Goal: Task Accomplishment & Management: Use online tool/utility

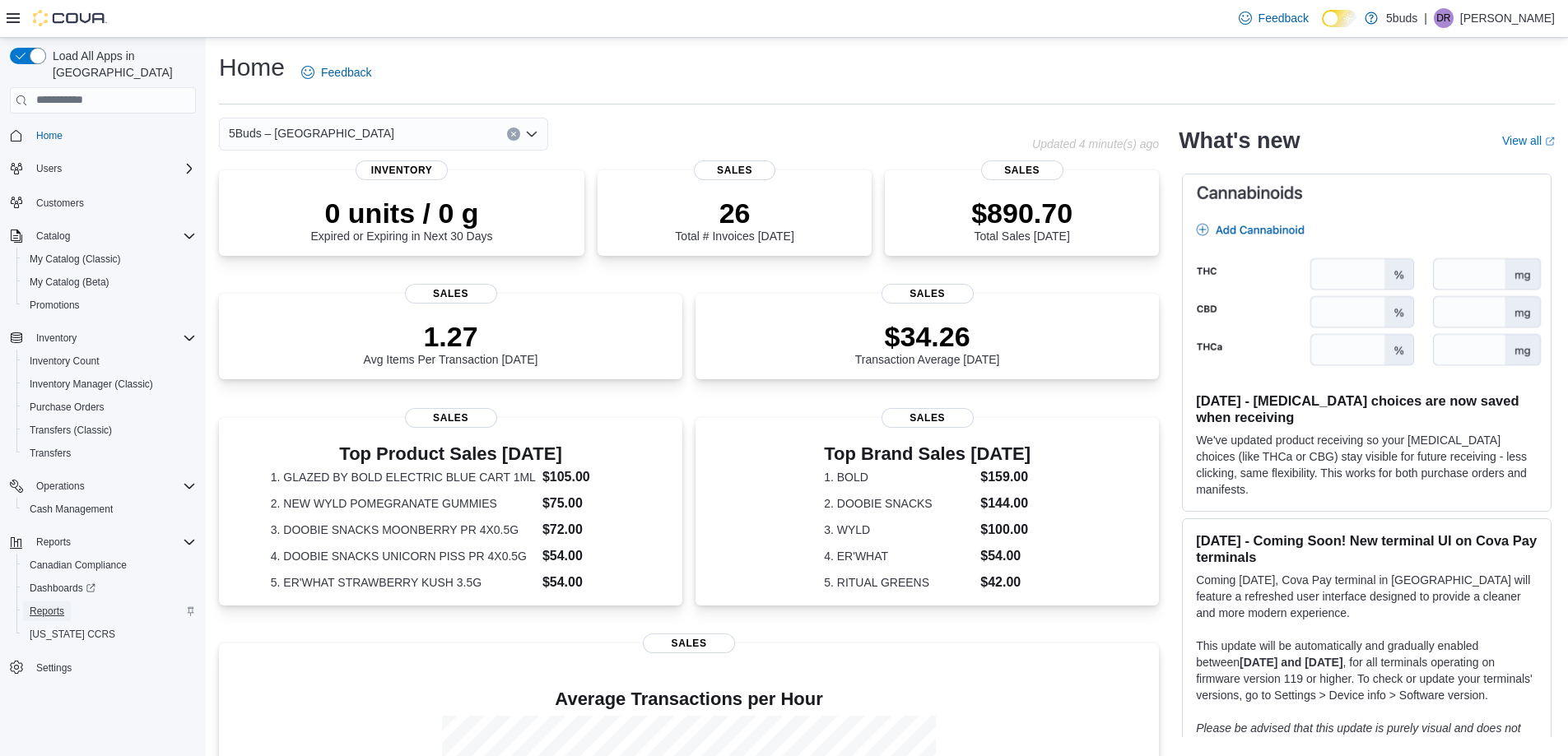
click at [50, 605] on span "Reports" at bounding box center [47, 611] width 34 height 14
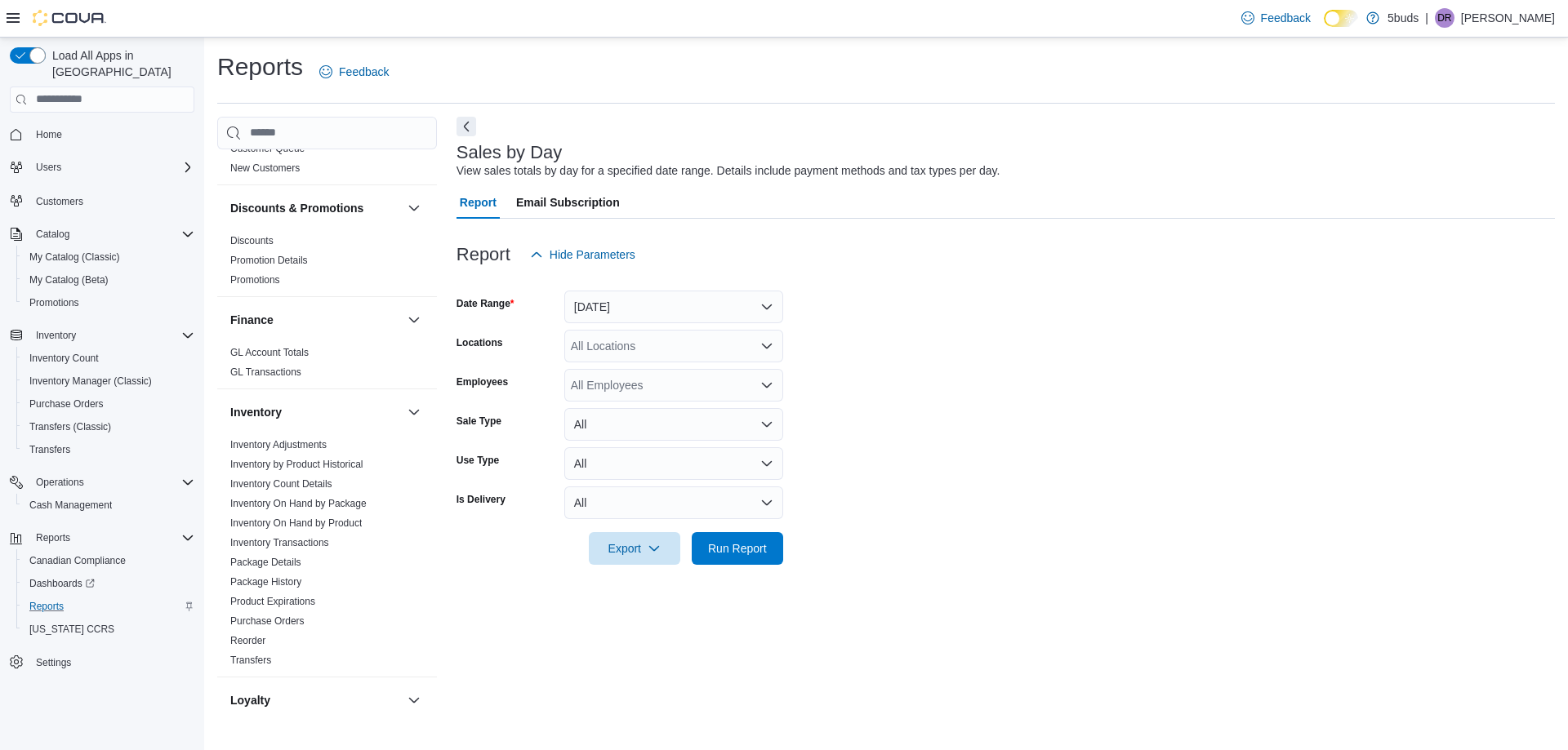
scroll to position [571, 0]
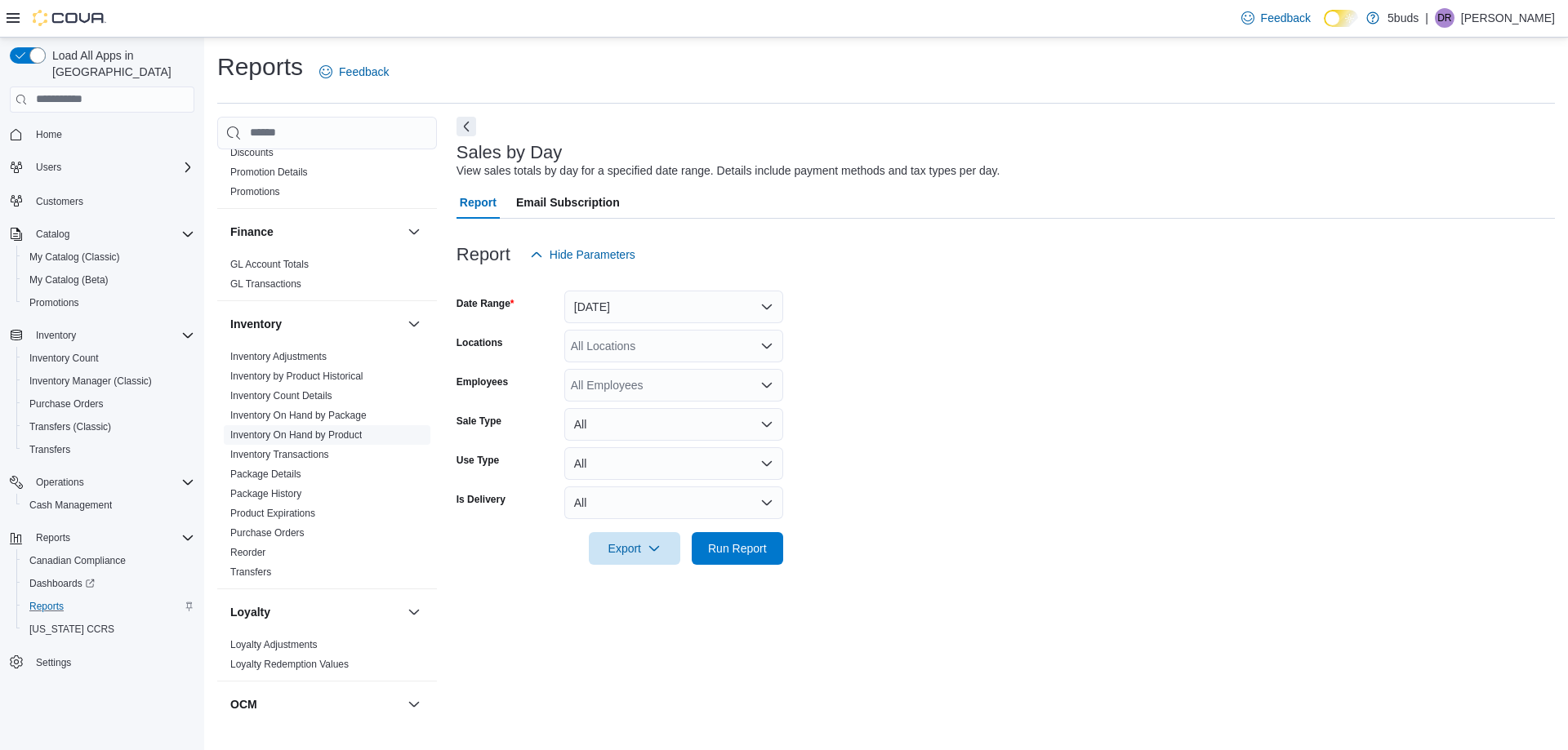
click at [348, 429] on link "Inventory On Hand by Product" at bounding box center [295, 435] width 131 height 12
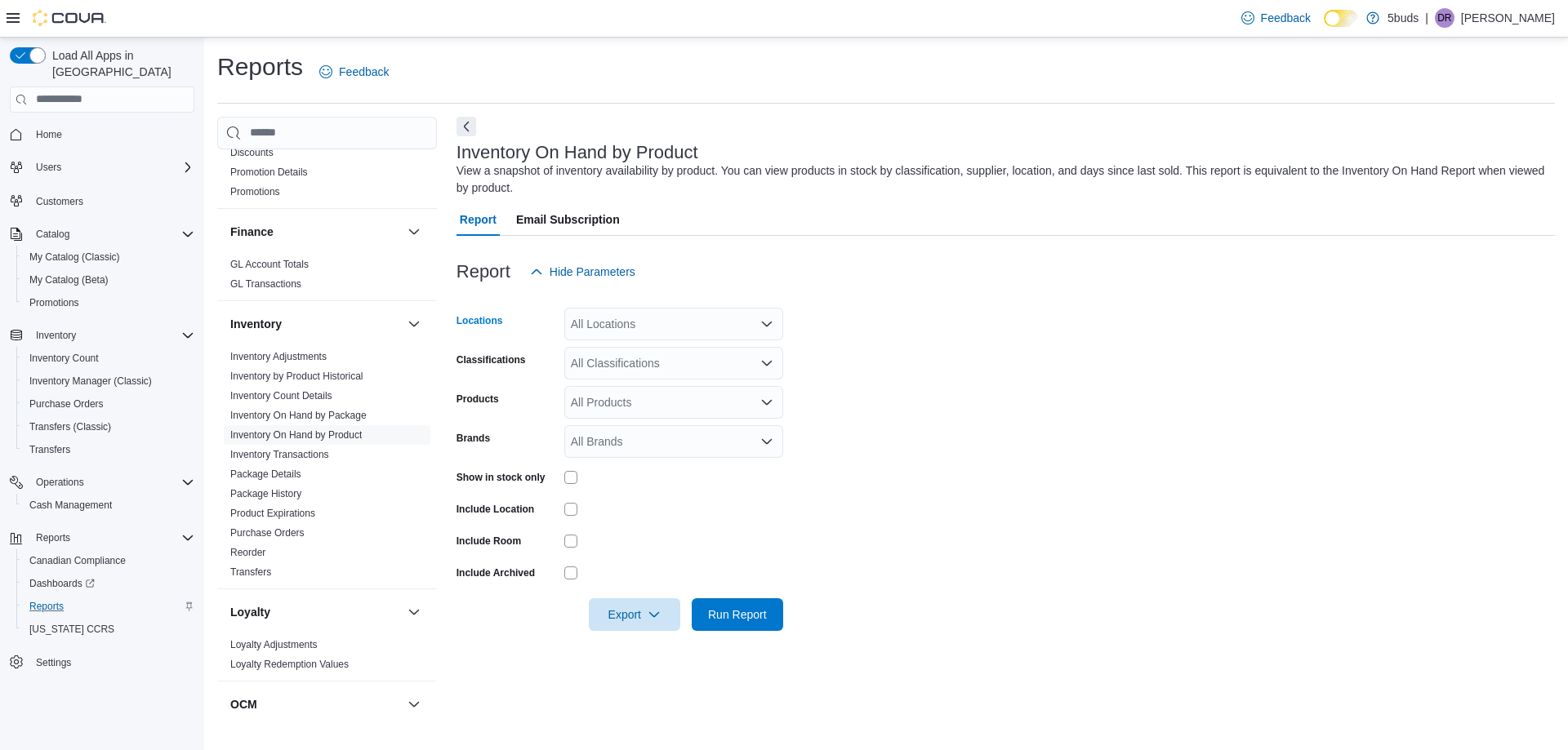
click at [719, 313] on div "All Locations" at bounding box center [674, 324] width 219 height 32
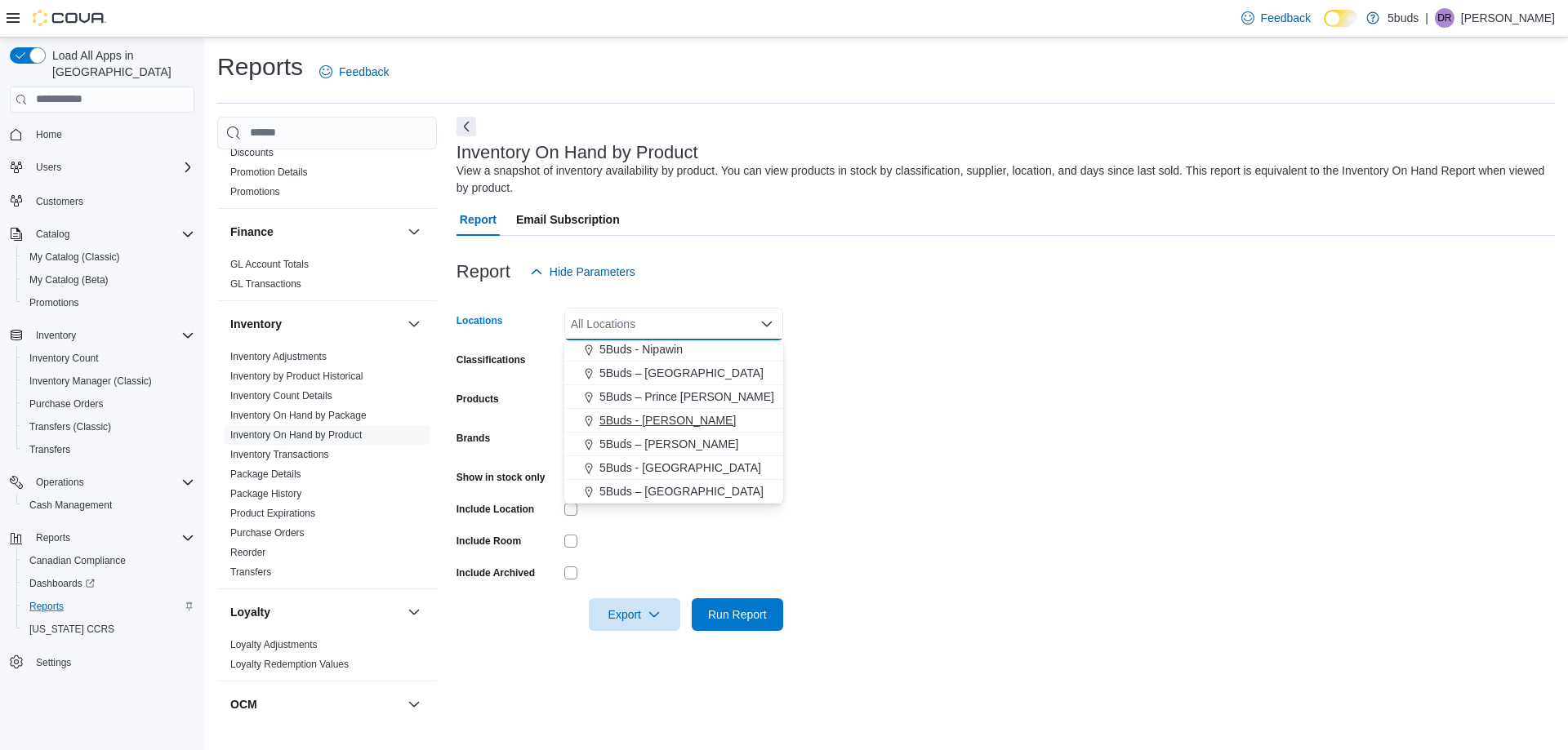
click at [650, 418] on span "5Buds - [PERSON_NAME]" at bounding box center [667, 420] width 137 height 16
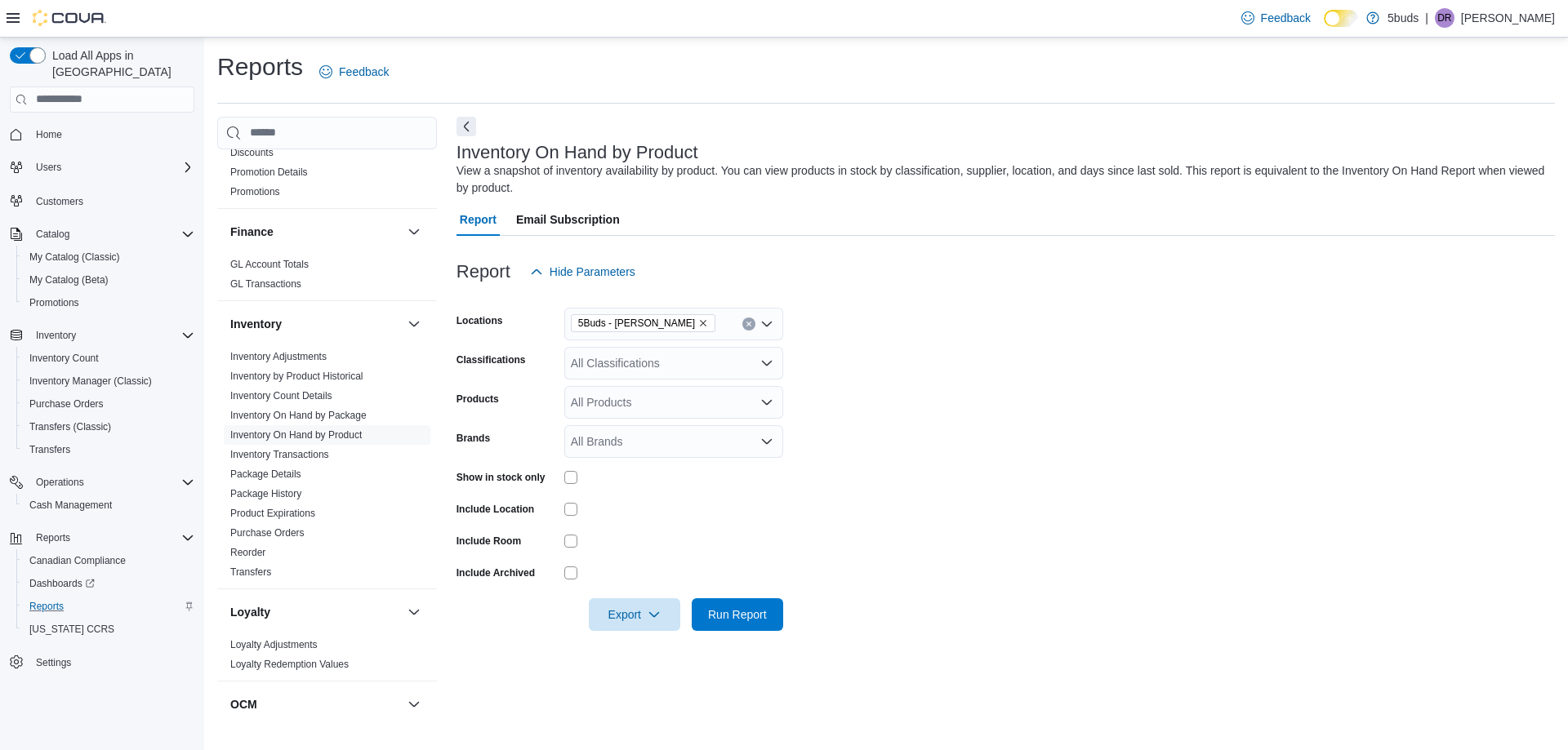
click at [1010, 478] on form "Locations 5Buds - [PERSON_NAME] Classifications All Classifications Products Al…" at bounding box center [1005, 460] width 1098 height 343
click at [656, 357] on div "All Classifications" at bounding box center [674, 363] width 219 height 32
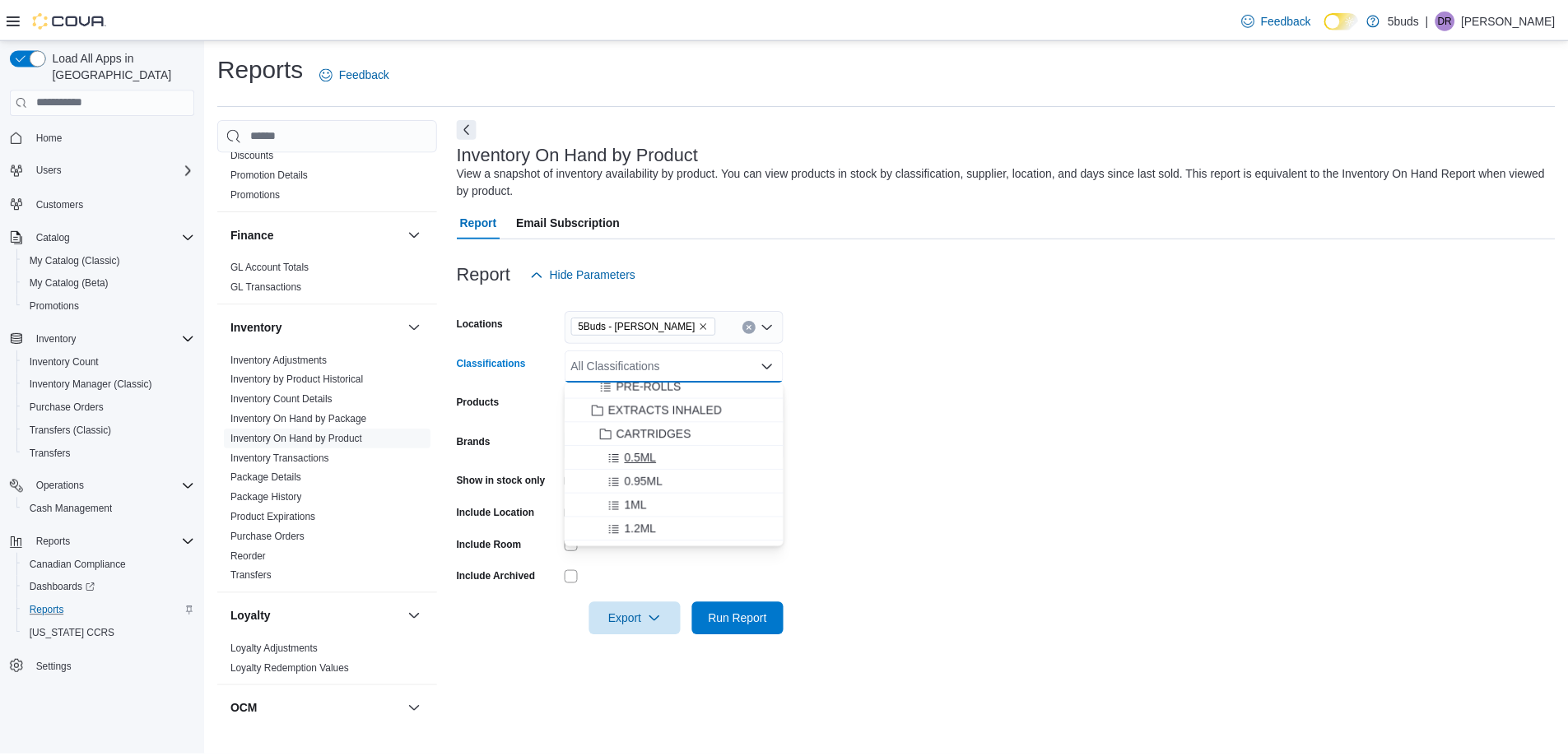
scroll to position [165, 0]
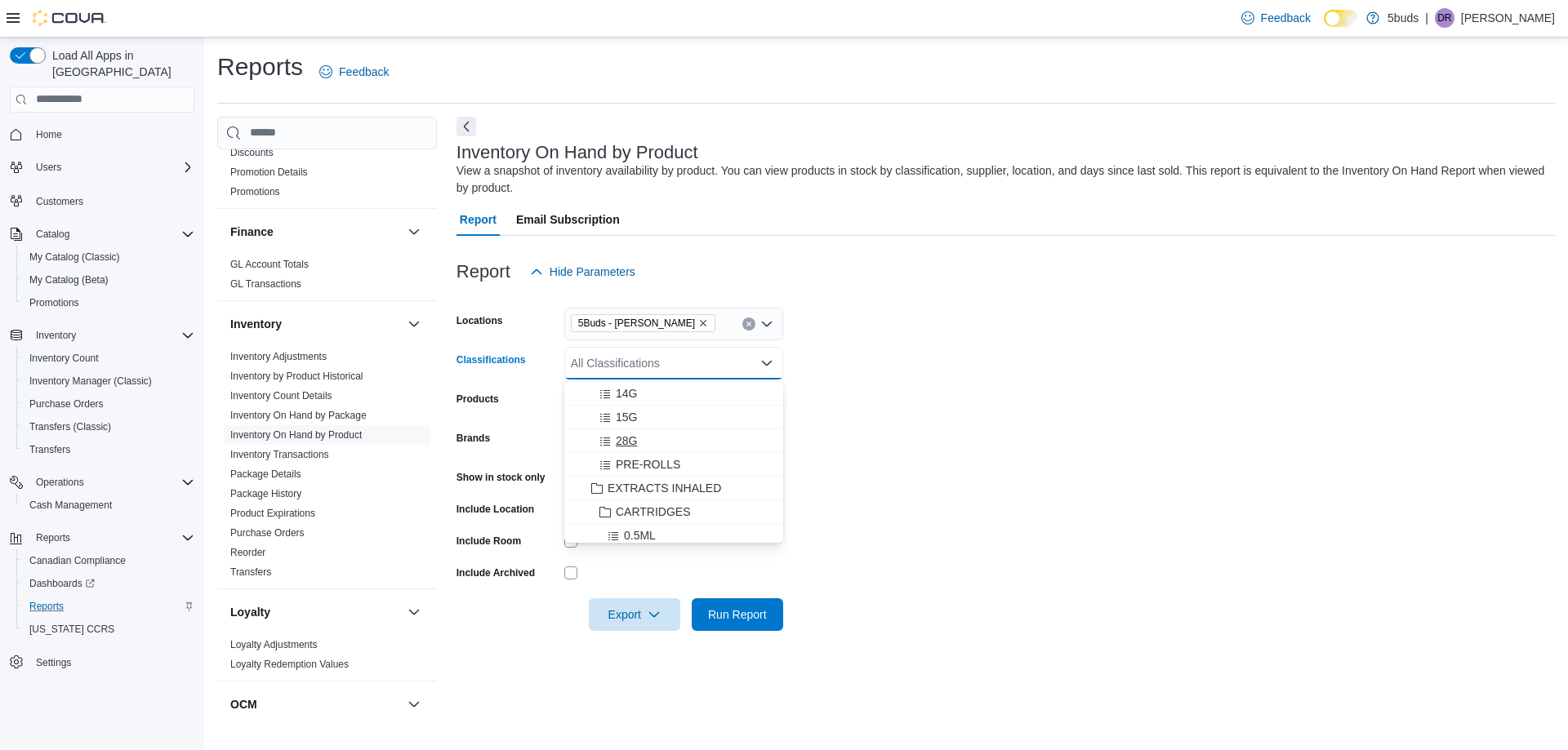
click at [636, 443] on span "28G" at bounding box center [626, 441] width 22 height 16
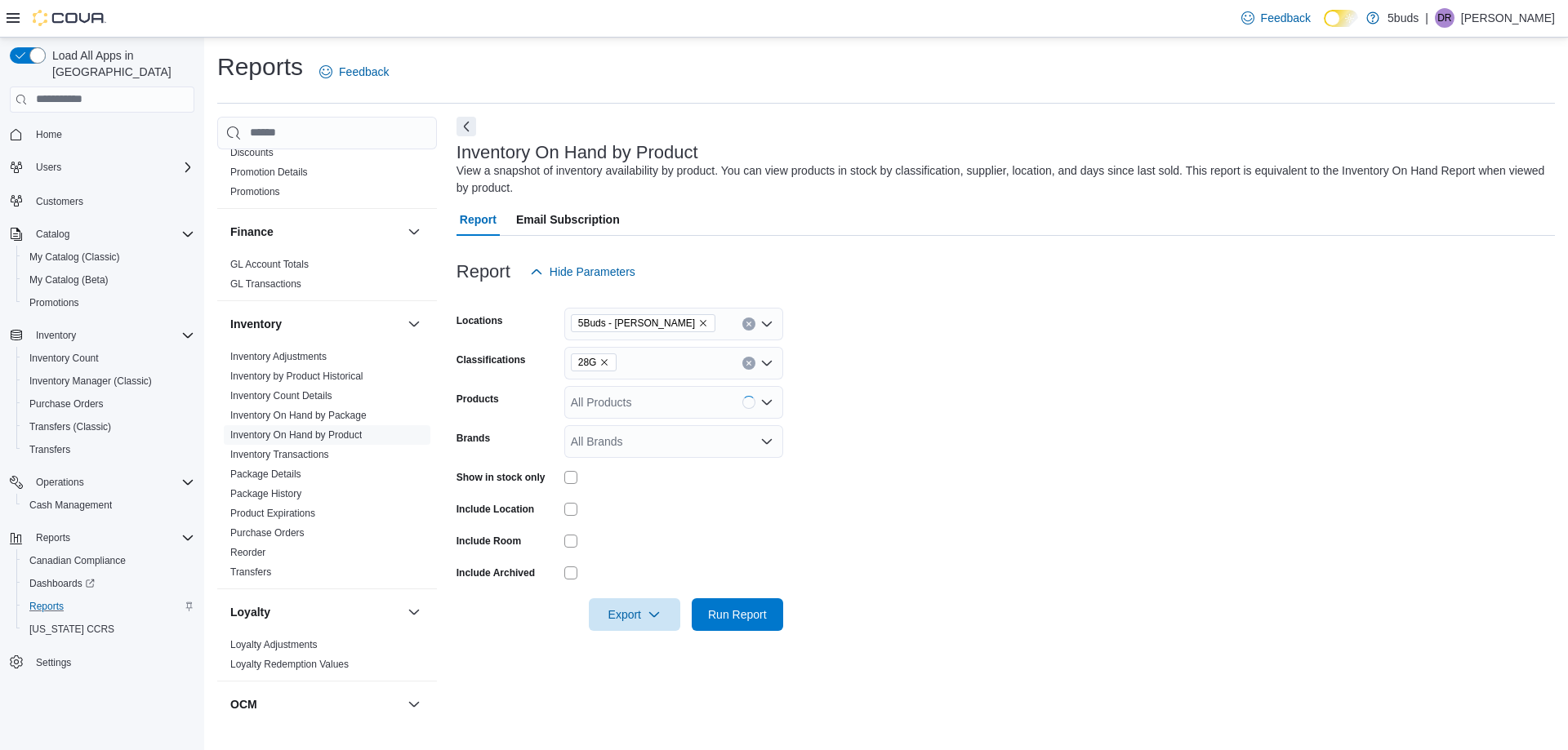
click at [965, 490] on form "Locations 5Buds - [PERSON_NAME] Classifications 28G Products All Products Brand…" at bounding box center [1005, 460] width 1098 height 343
click at [747, 616] on span "Run Report" at bounding box center [736, 614] width 58 height 16
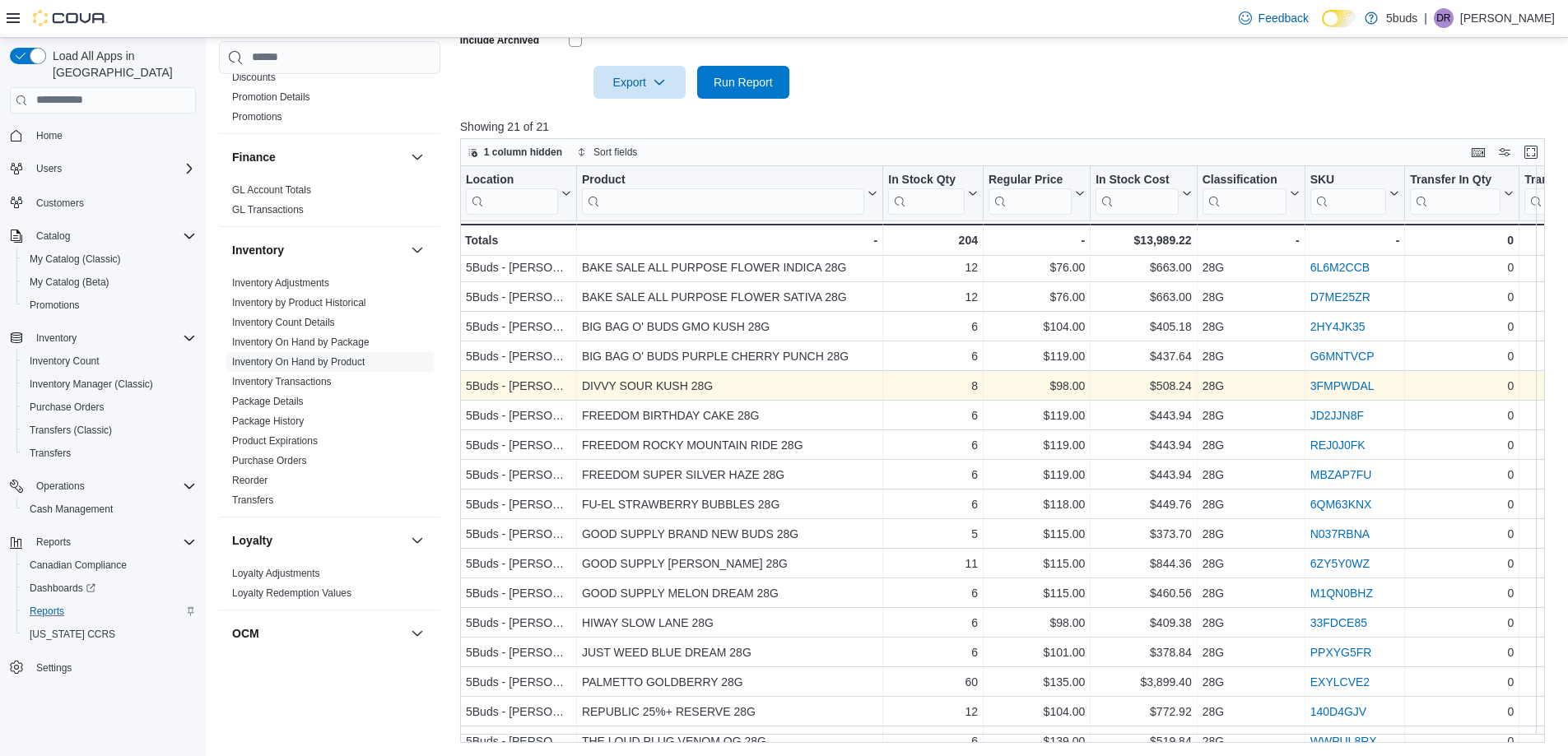
scroll to position [143, 0]
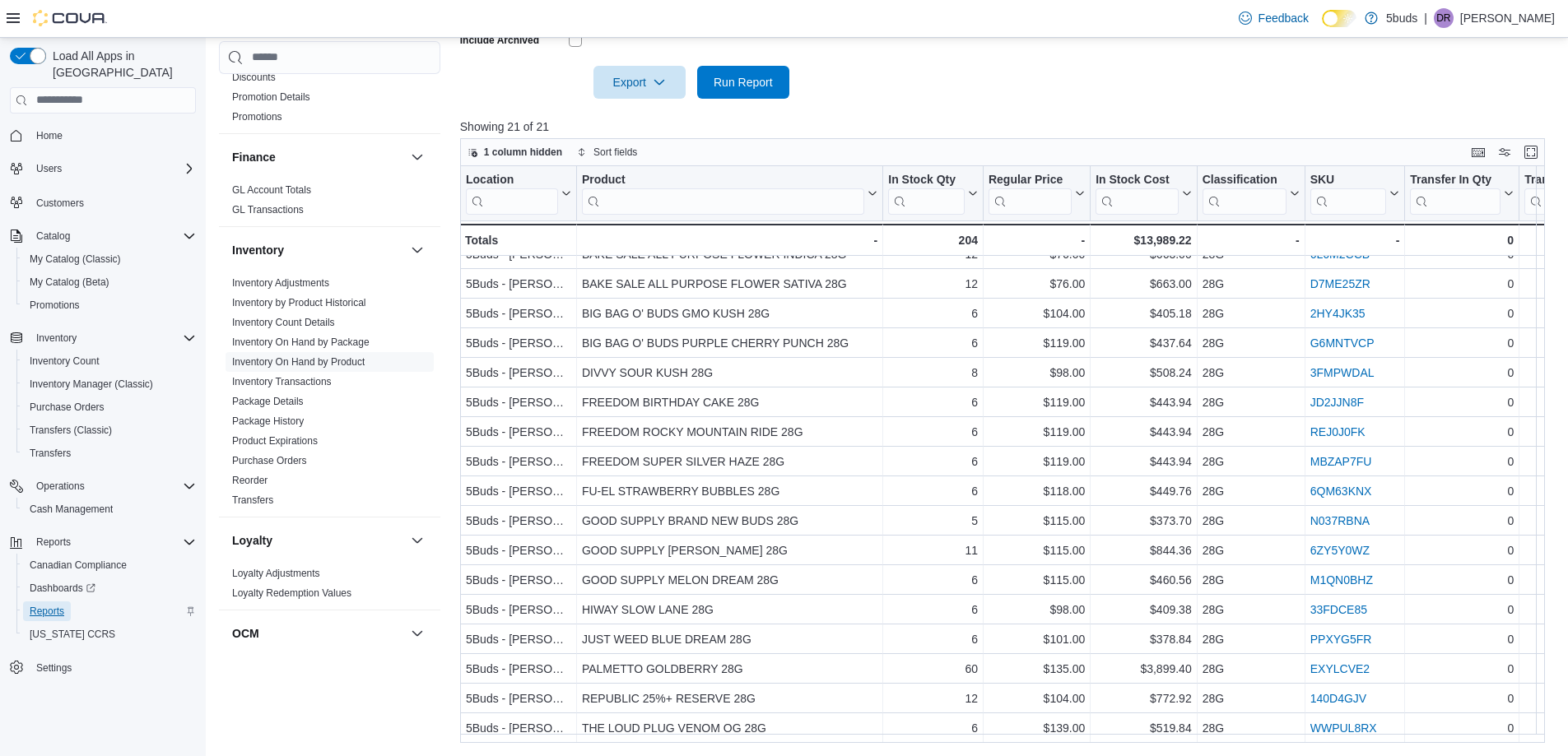
click at [42, 605] on span "Reports" at bounding box center [47, 611] width 34 height 14
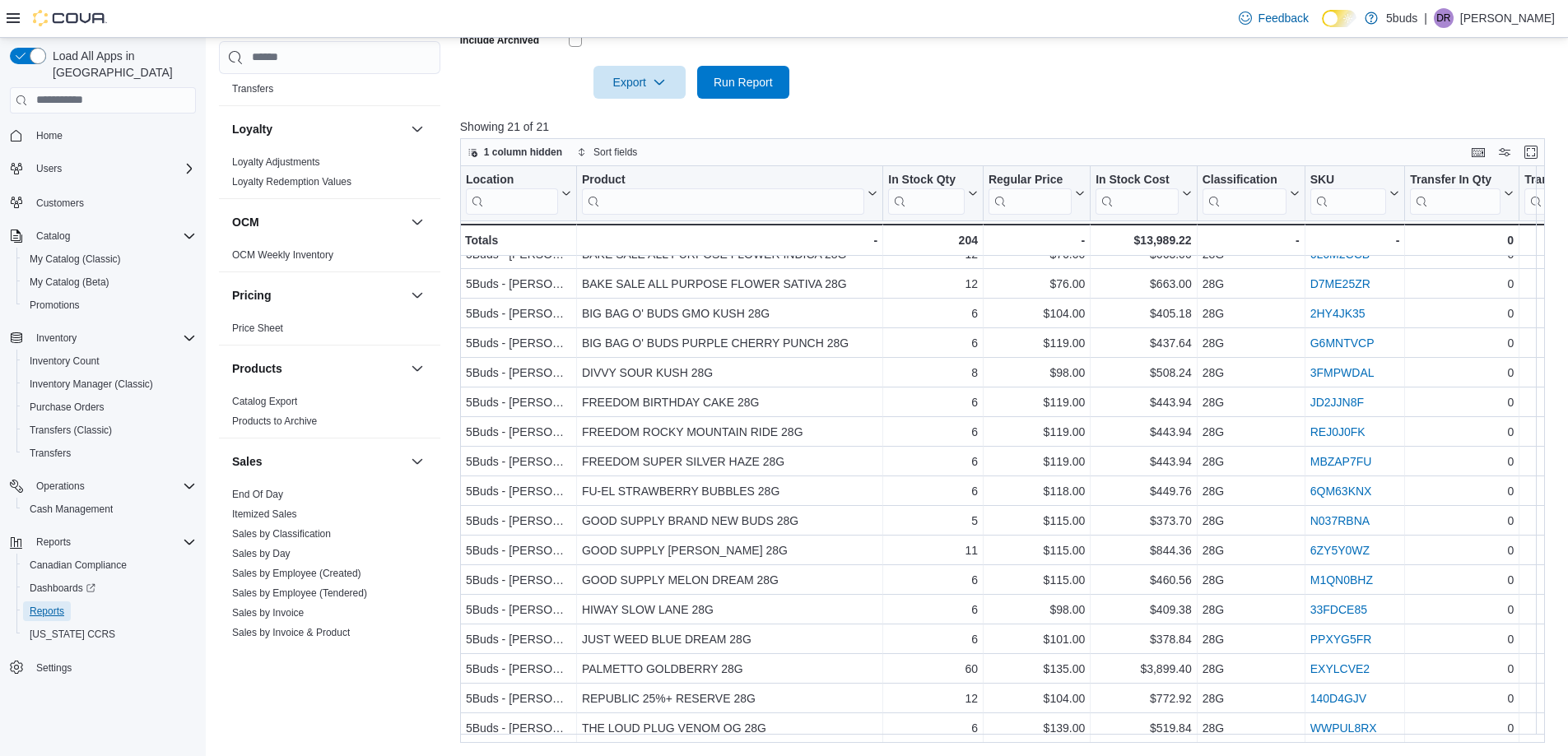
scroll to position [1211, 0]
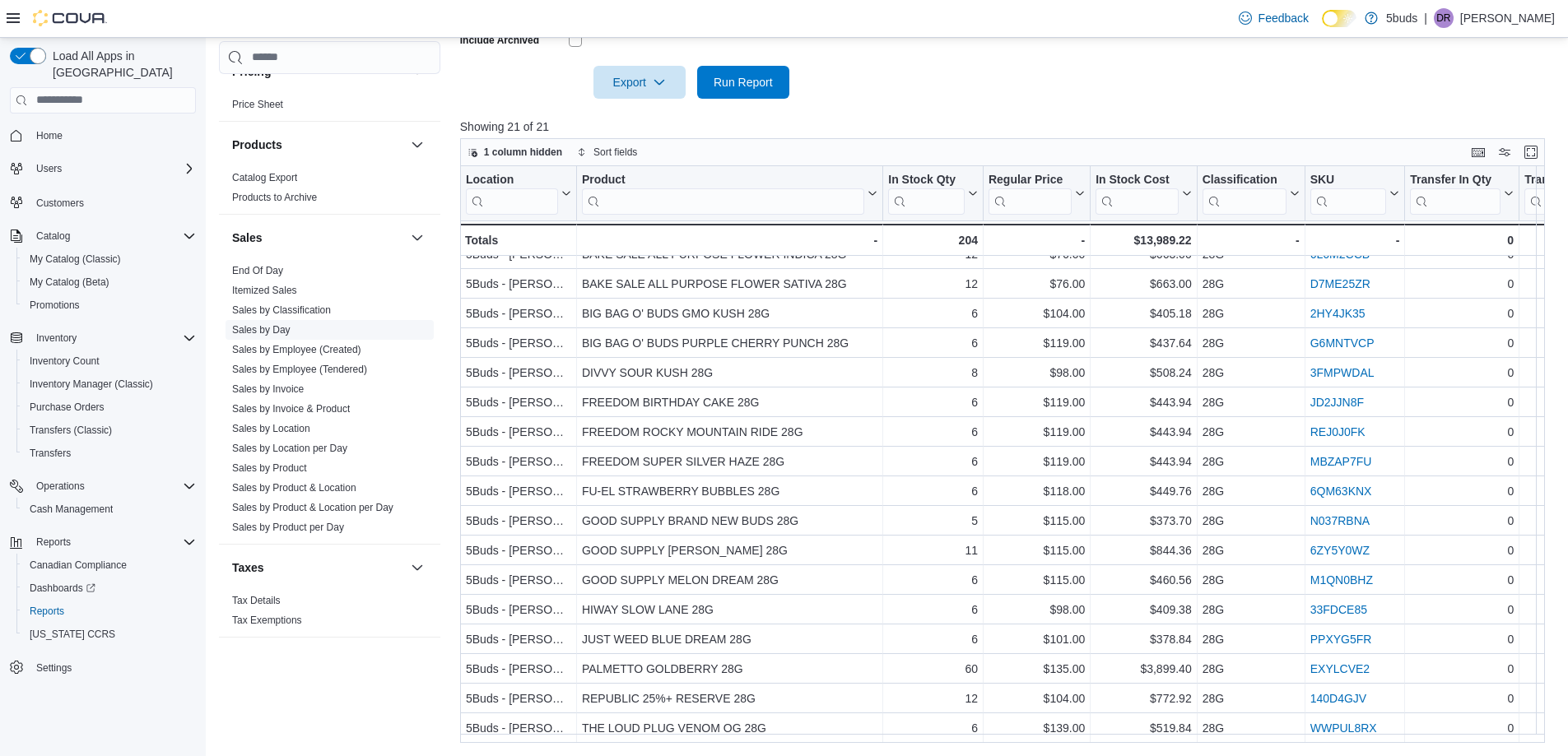
click at [282, 324] on link "Sales by Day" at bounding box center [261, 330] width 59 height 12
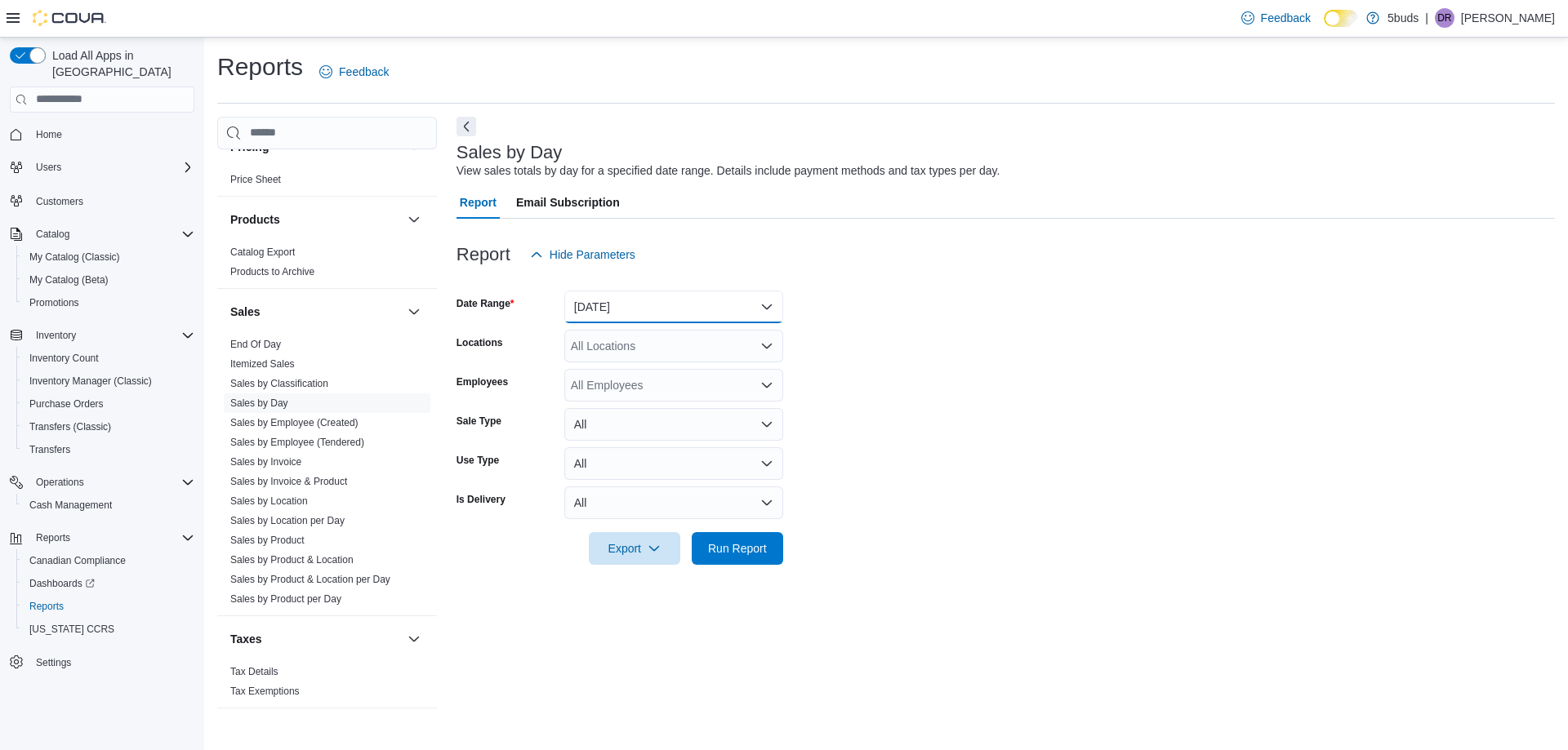
click at [612, 315] on button "[DATE]" at bounding box center [674, 307] width 219 height 32
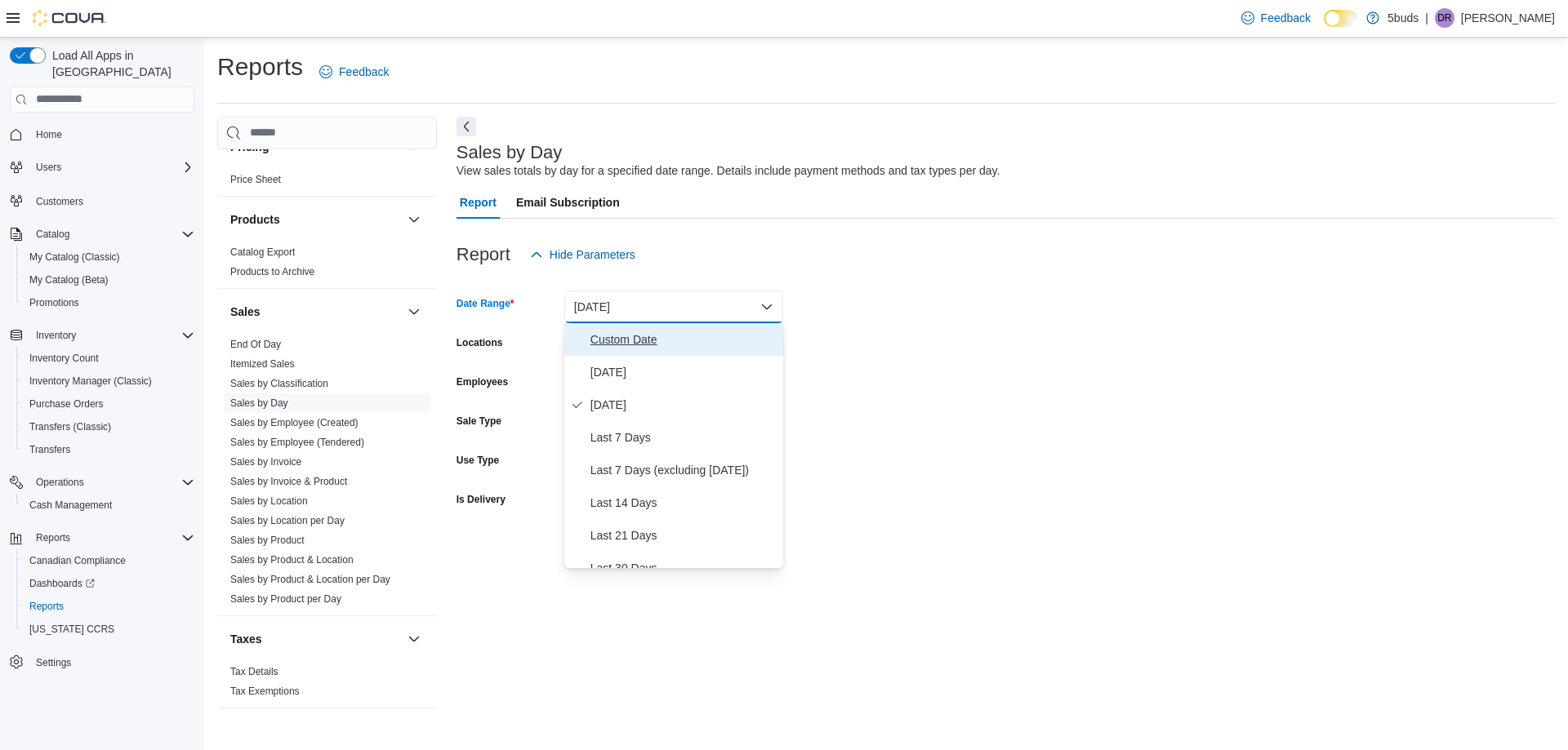
click at [601, 346] on span "Custom Date" at bounding box center [683, 340] width 186 height 20
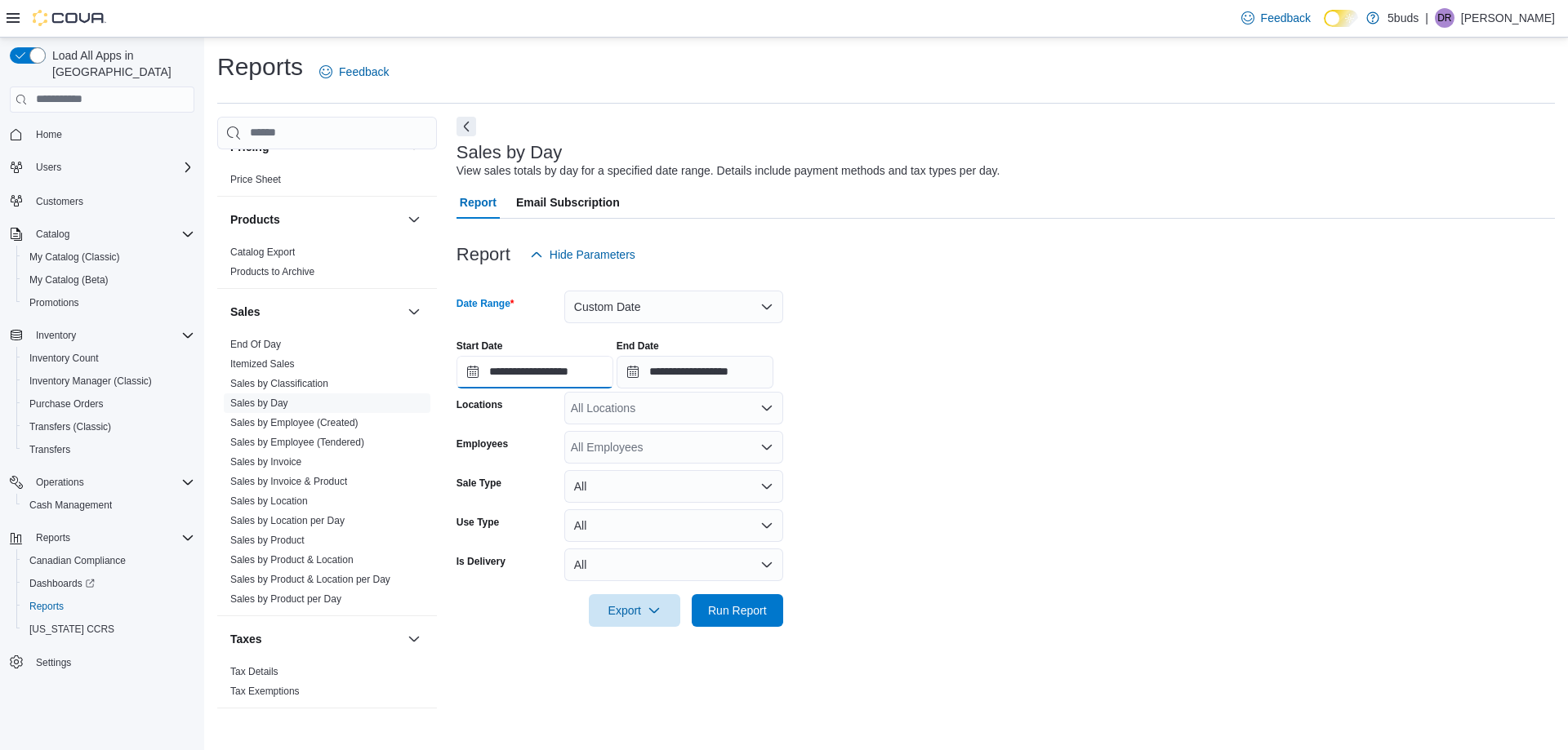
click at [551, 356] on input "**********" at bounding box center [534, 372] width 157 height 32
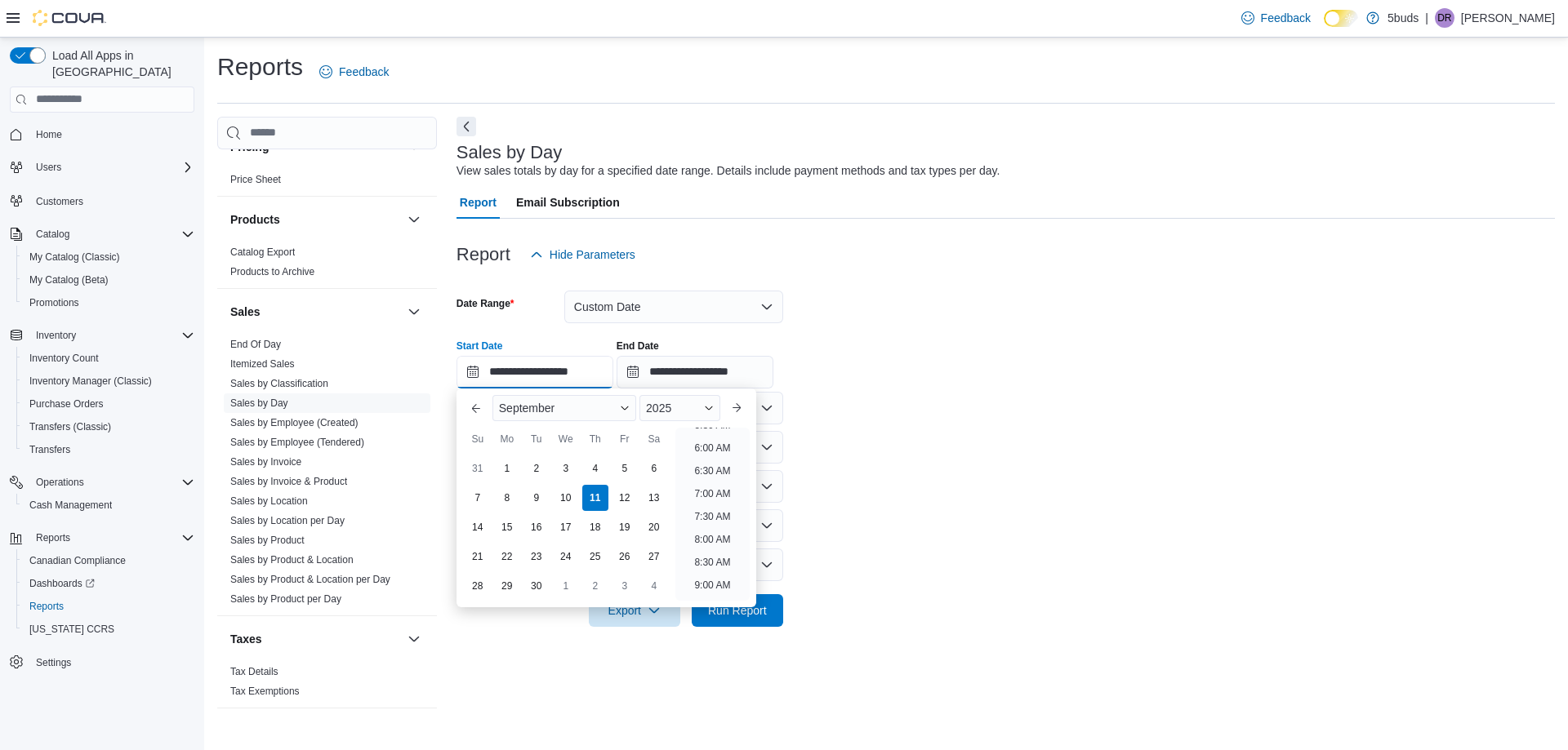
scroll to position [296, 0]
click at [714, 552] on li "9:00 AM" at bounding box center [711, 557] width 49 height 20
type input "**********"
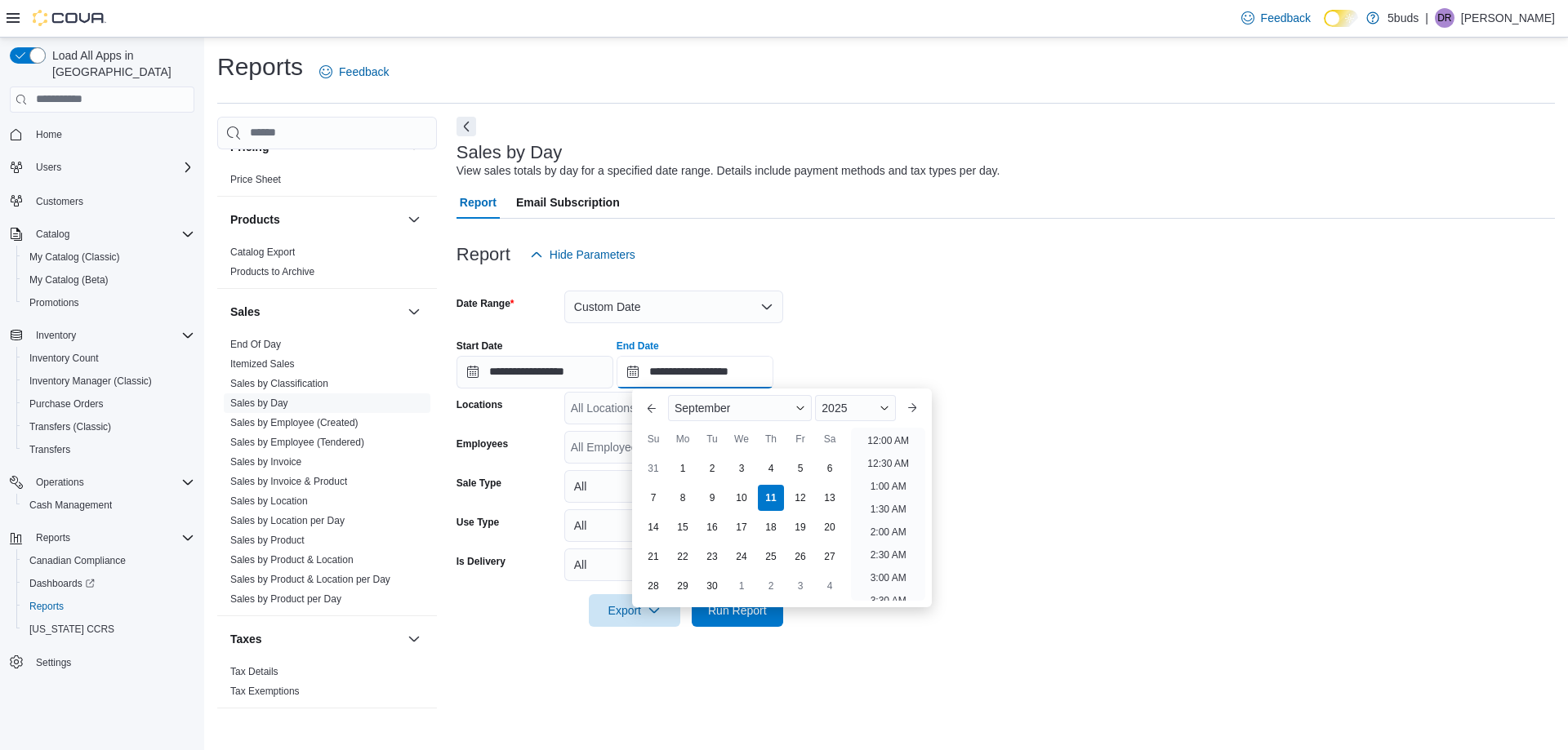
click at [773, 371] on input "**********" at bounding box center [694, 372] width 157 height 32
click at [890, 436] on li "1:00 PM" at bounding box center [887, 435] width 49 height 20
type input "**********"
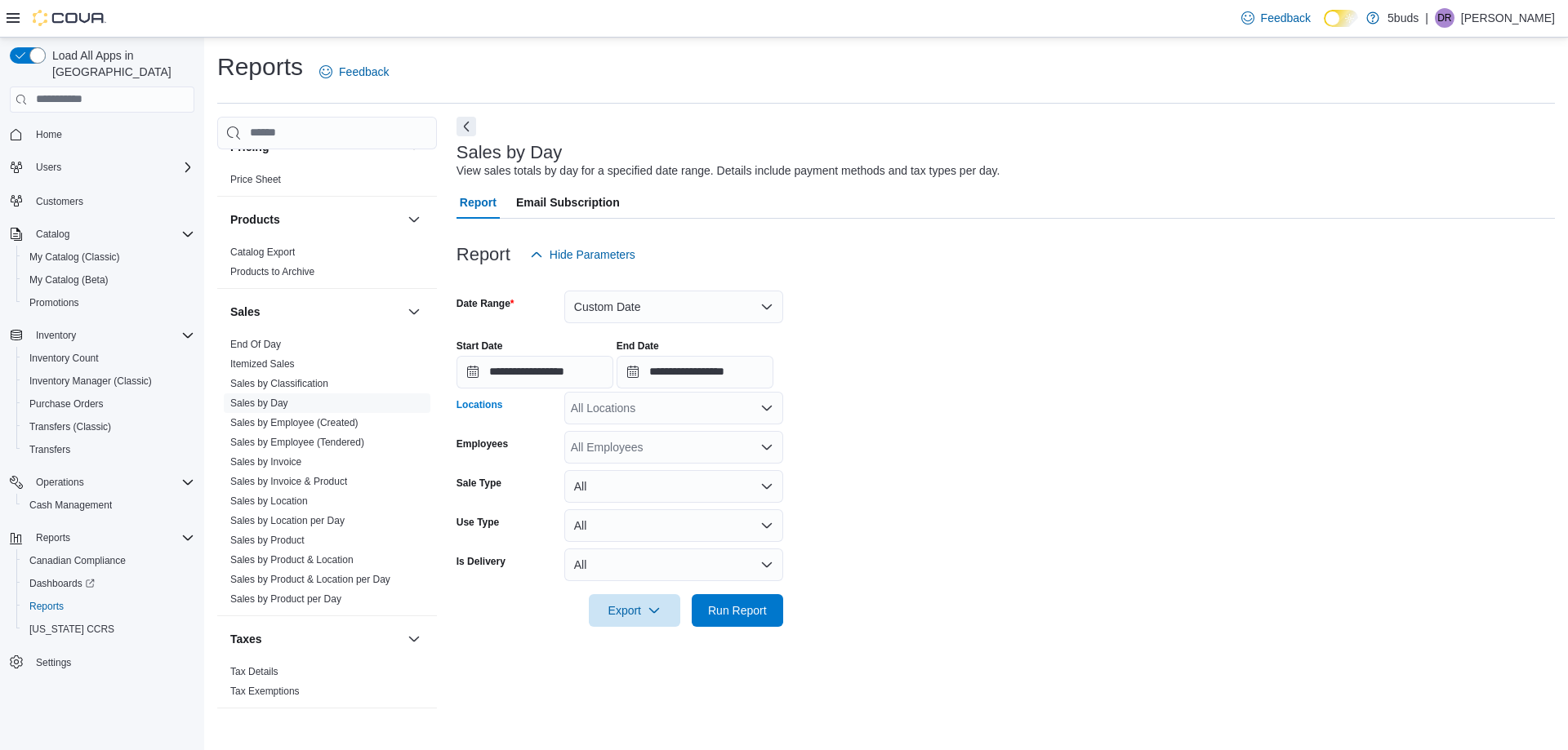
click at [665, 415] on div "All Locations" at bounding box center [674, 408] width 219 height 32
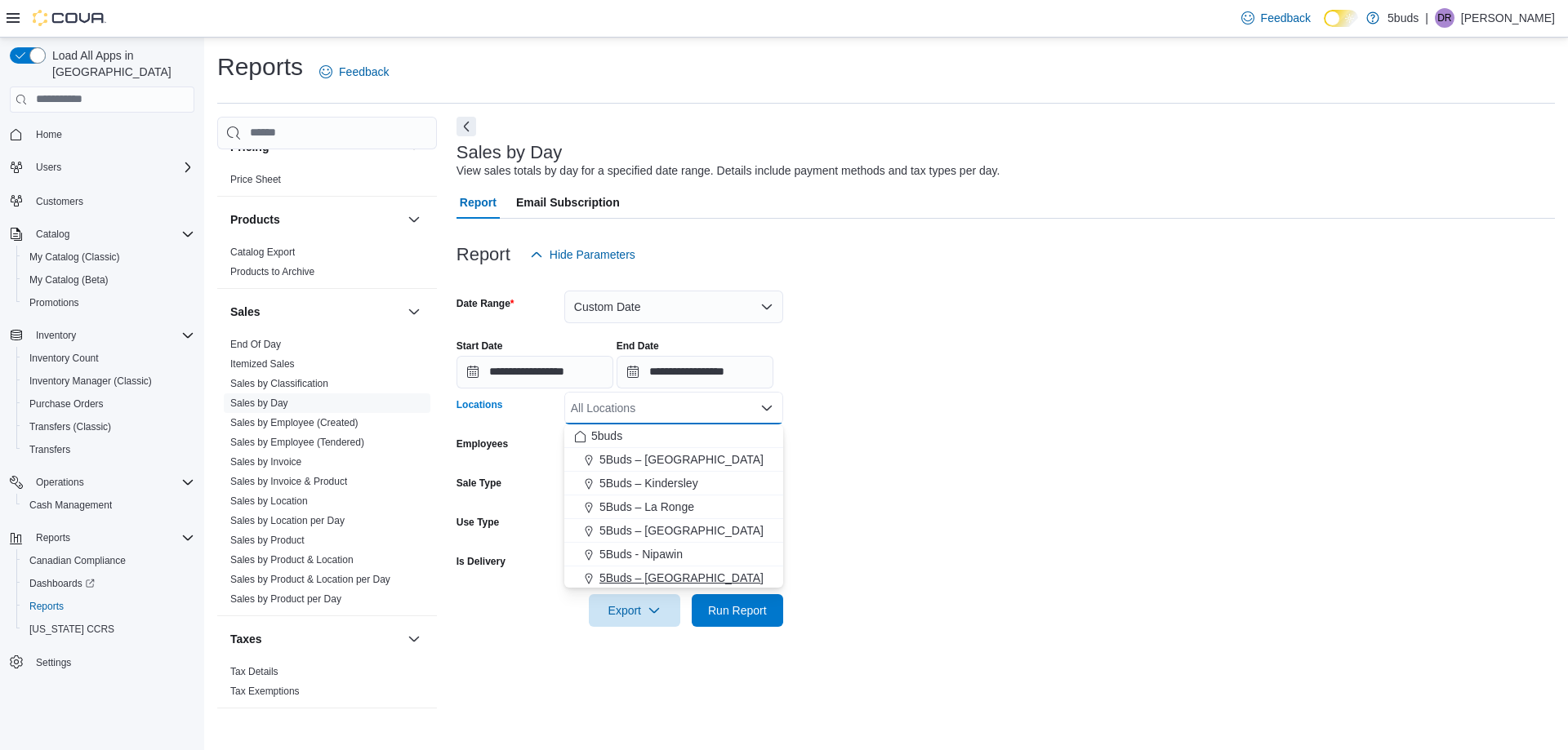
click at [675, 578] on span "5Buds – [GEOGRAPHIC_DATA]" at bounding box center [681, 578] width 164 height 16
click at [882, 560] on form "**********" at bounding box center [1005, 449] width 1098 height 356
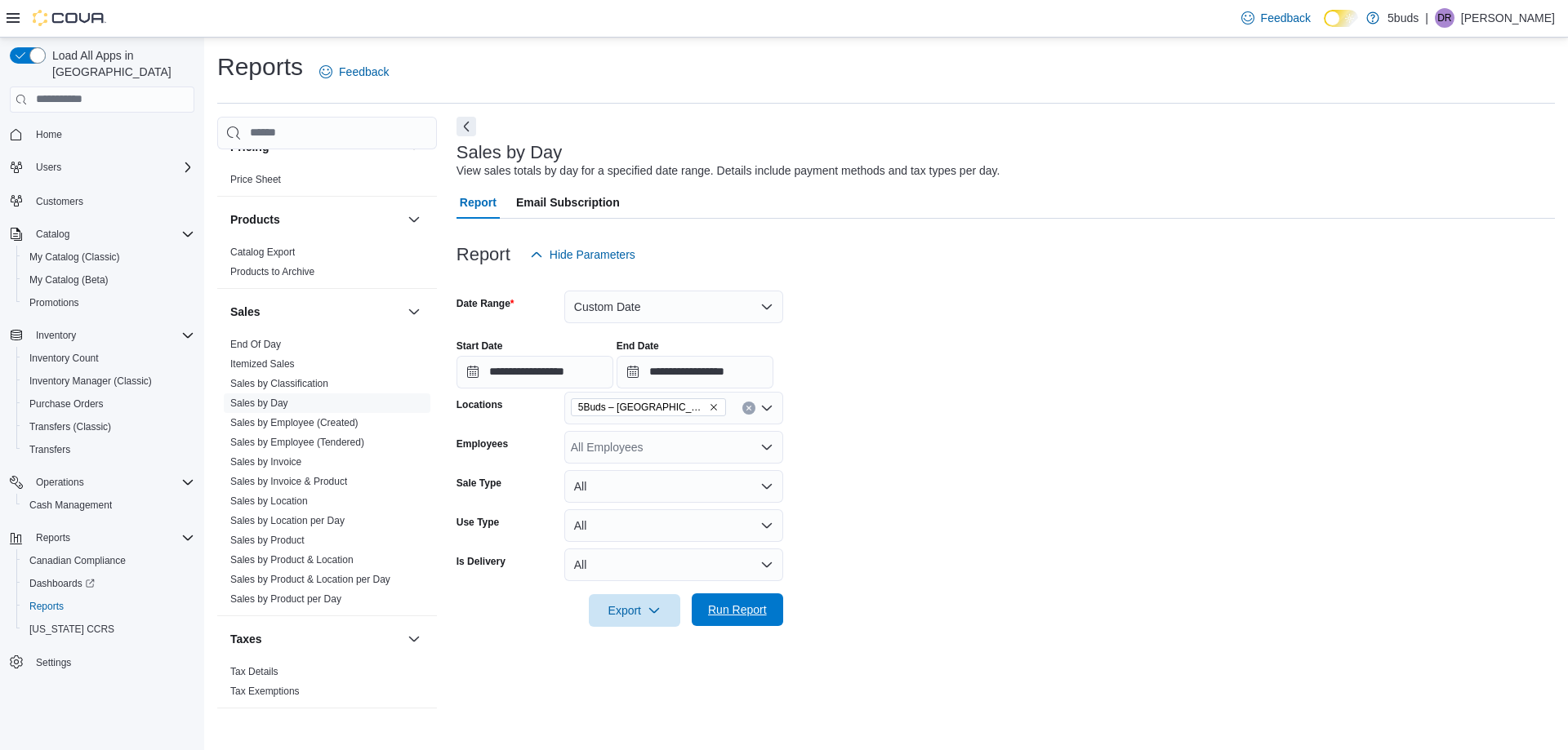
click at [755, 604] on span "Run Report" at bounding box center [736, 610] width 58 height 16
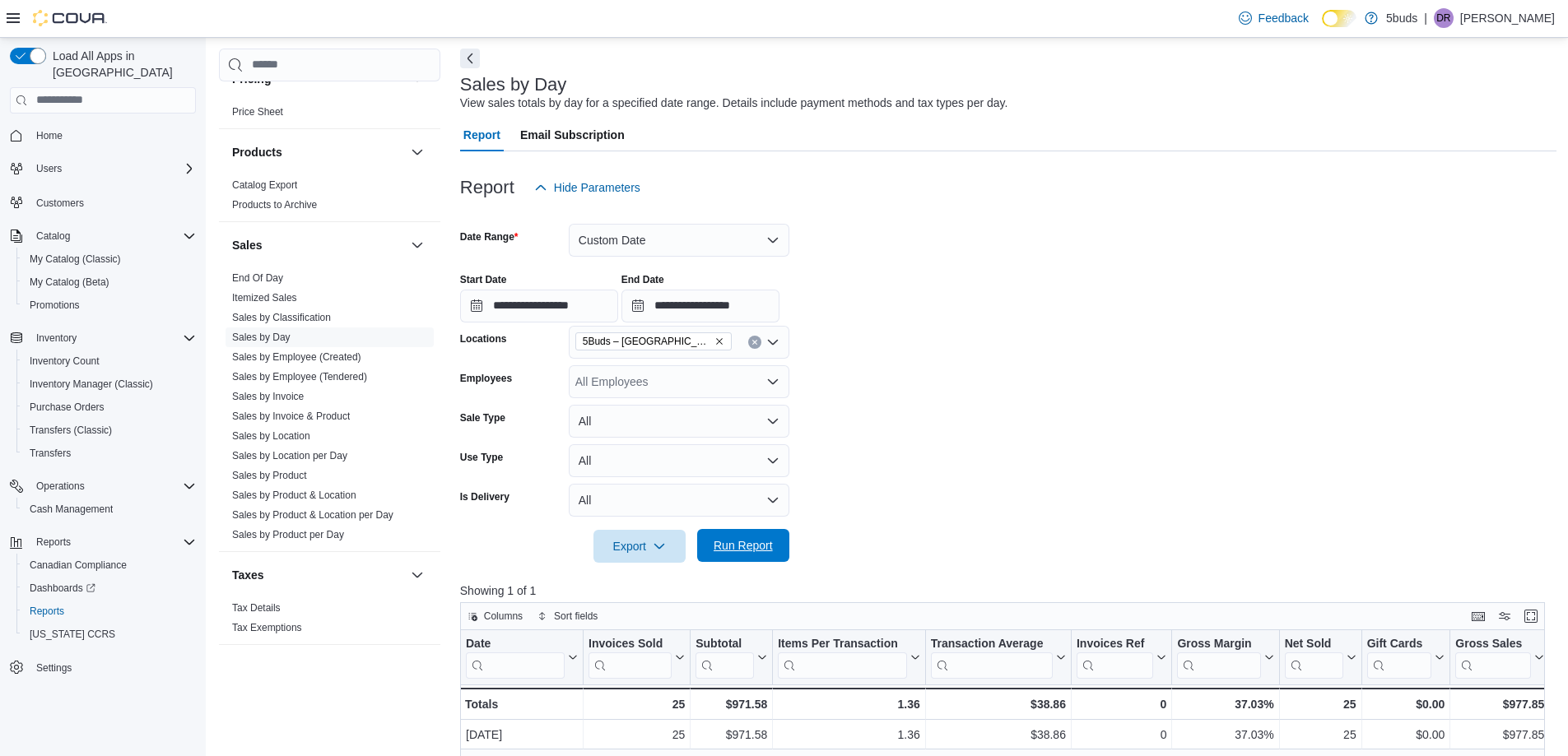
scroll to position [247, 0]
